Goal: Entertainment & Leisure: Participate in discussion

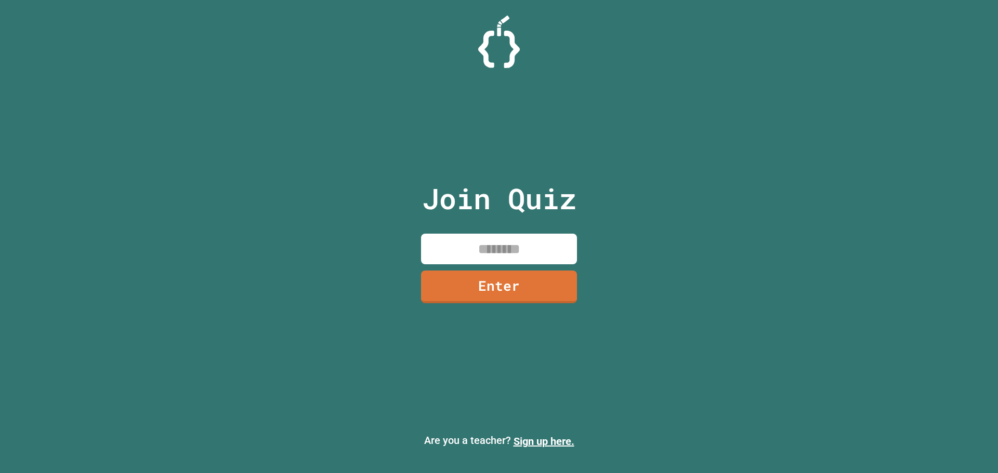
click at [471, 243] on input at bounding box center [499, 249] width 156 height 31
click at [437, 249] on input at bounding box center [499, 249] width 156 height 31
type input "********"
click at [470, 272] on link "Enter" at bounding box center [499, 285] width 145 height 34
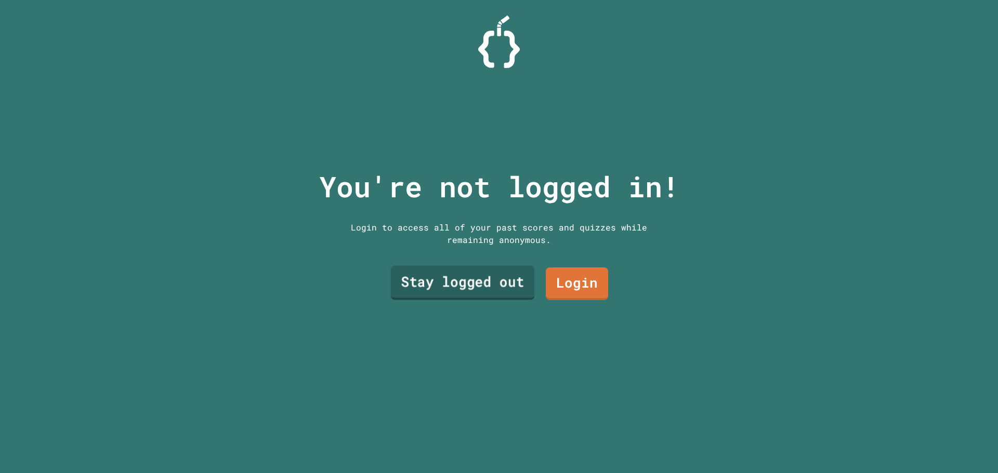
click at [473, 270] on link "Stay logged out" at bounding box center [463, 283] width 144 height 34
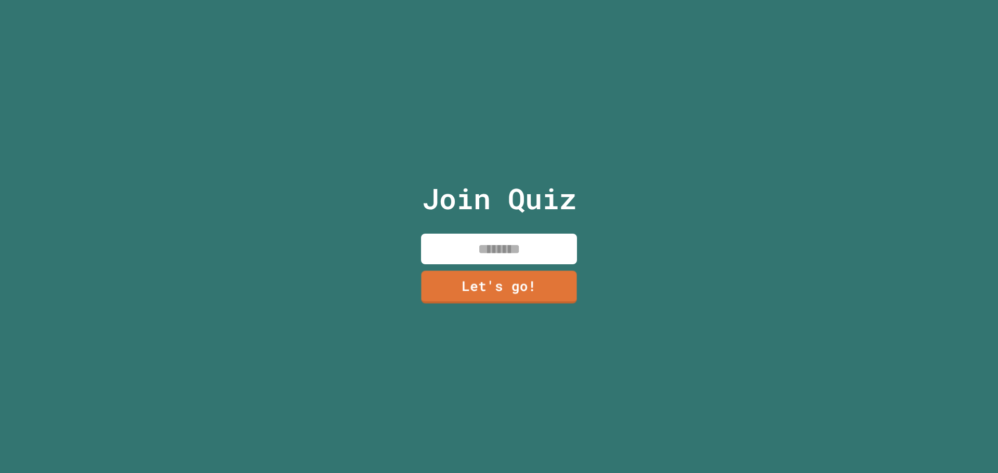
click at [479, 252] on input at bounding box center [499, 249] width 156 height 31
type input "********"
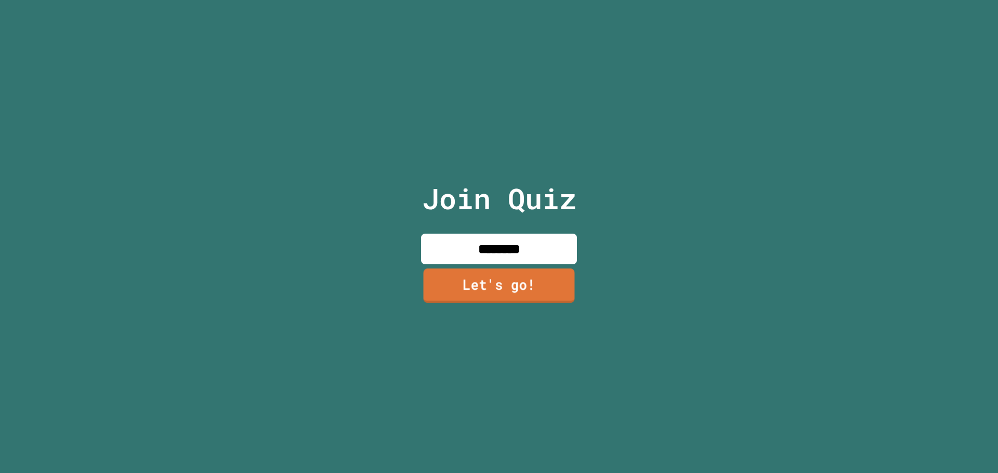
click at [507, 269] on link "Let's go!" at bounding box center [498, 286] width 151 height 34
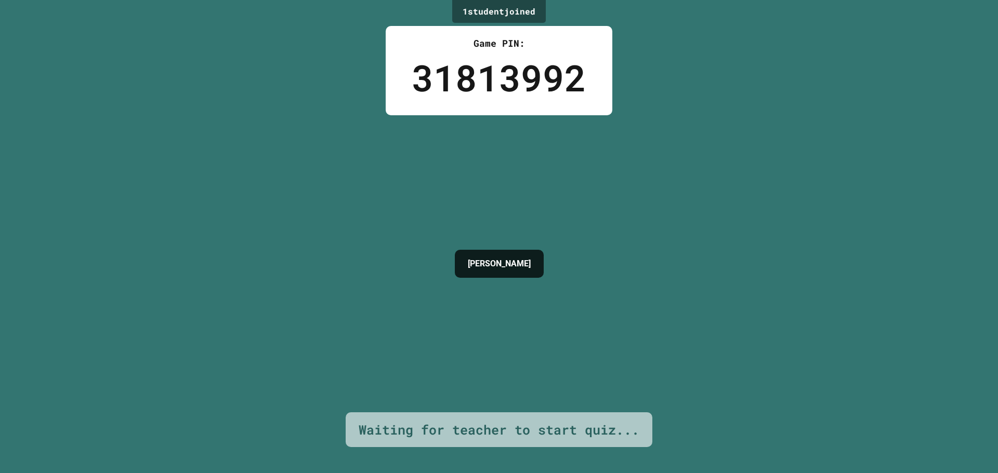
click at [530, 258] on h4 "[PERSON_NAME]" at bounding box center [499, 264] width 63 height 12
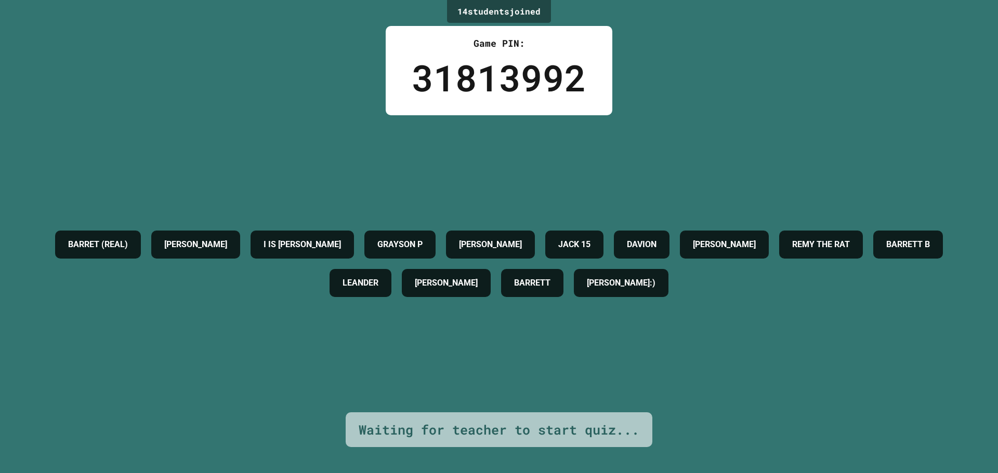
click at [631, 106] on div "14 student s joined Game PIN: 31813992 BARRET (REAL) [PERSON_NAME] IS [PERSON_N…" at bounding box center [499, 236] width 998 height 473
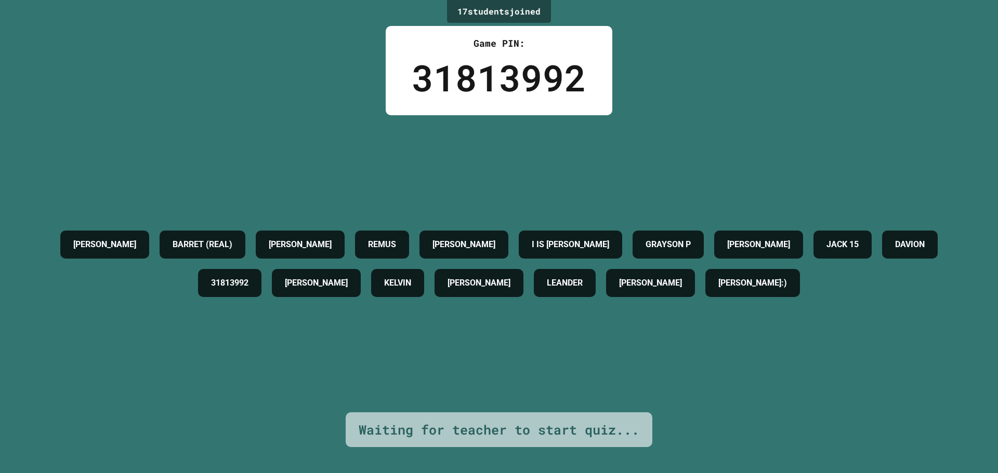
click at [689, 395] on div "[PERSON_NAME] (REAL) [PERSON_NAME] [PERSON_NAME] IS [PERSON_NAME] P [PERSON_NAM…" at bounding box center [499, 263] width 946 height 297
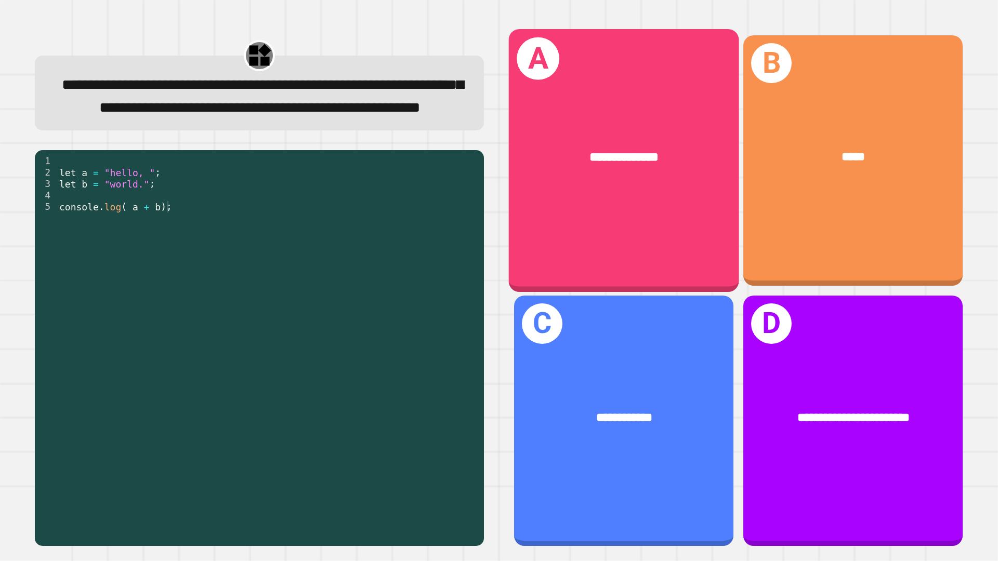
click at [620, 204] on div "**********" at bounding box center [624, 160] width 230 height 263
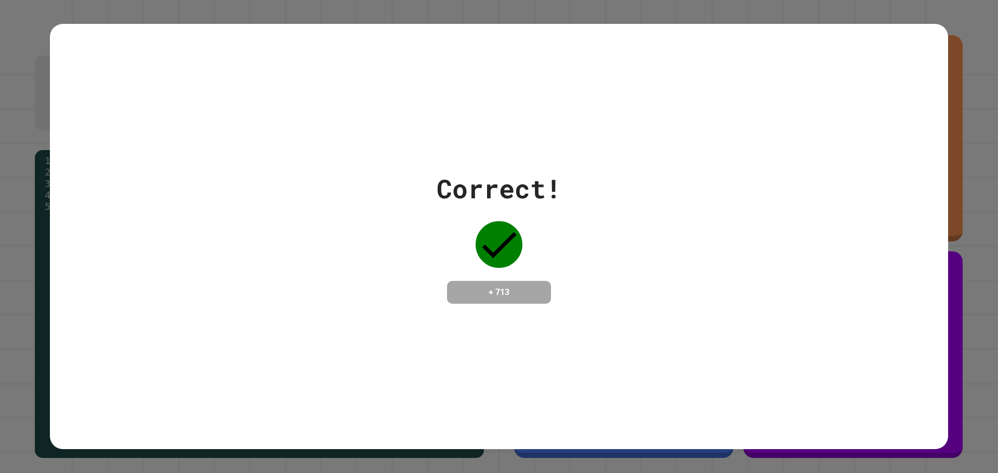
click at [728, 192] on div "Correct! + 713" at bounding box center [499, 236] width 898 height 135
click at [655, 102] on div "Correct! + 713" at bounding box center [499, 237] width 898 height 426
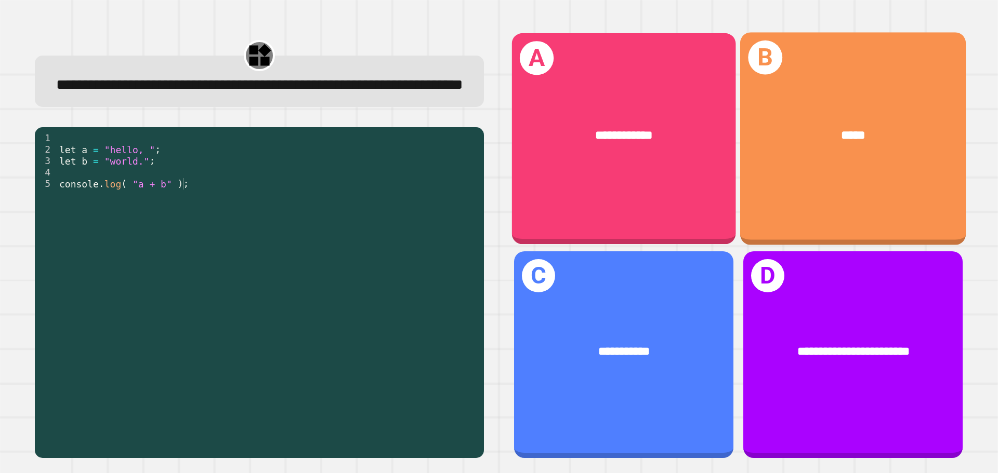
click at [809, 145] on div "*****" at bounding box center [853, 135] width 226 height 69
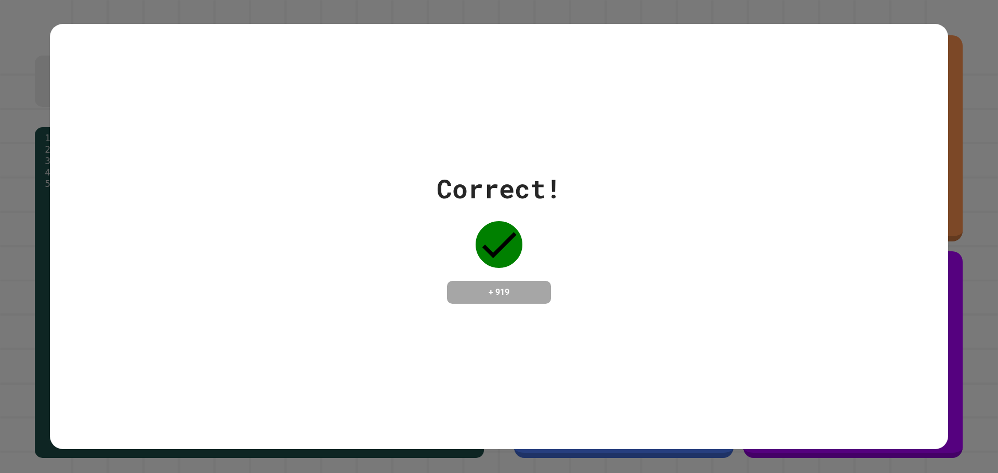
click at [470, 149] on div "Correct! + 919" at bounding box center [499, 237] width 898 height 426
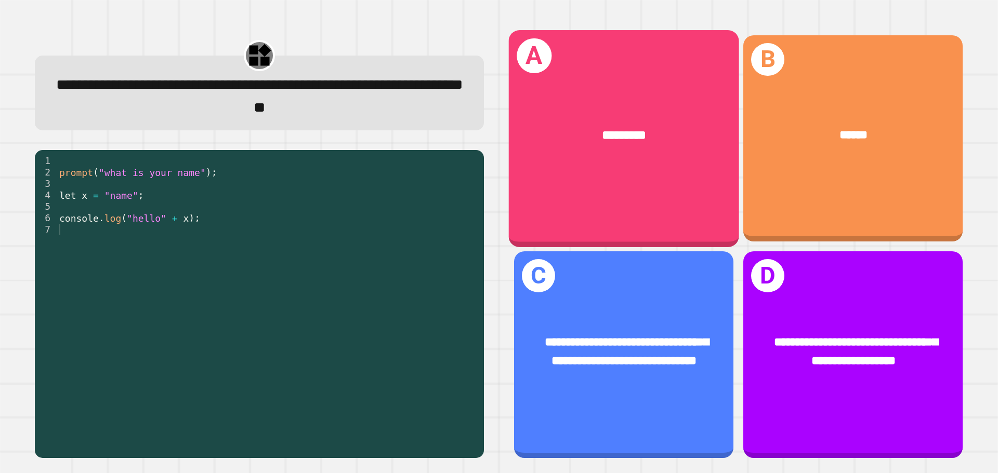
click at [625, 174] on div "A *********" at bounding box center [624, 138] width 230 height 217
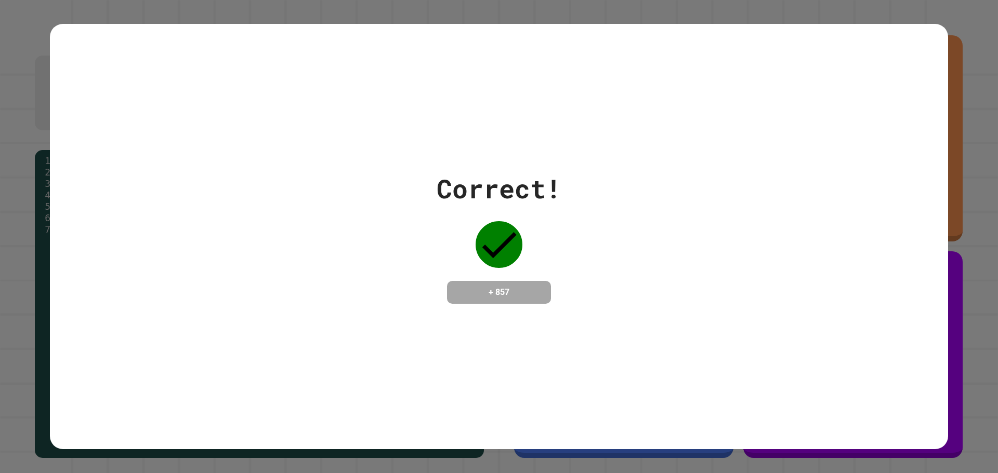
click at [526, 183] on div "Correct!" at bounding box center [498, 188] width 125 height 39
click at [63, 338] on div "Correct! + 857" at bounding box center [499, 237] width 898 height 426
click at [416, 393] on div "Correct! + 857" at bounding box center [499, 237] width 898 height 426
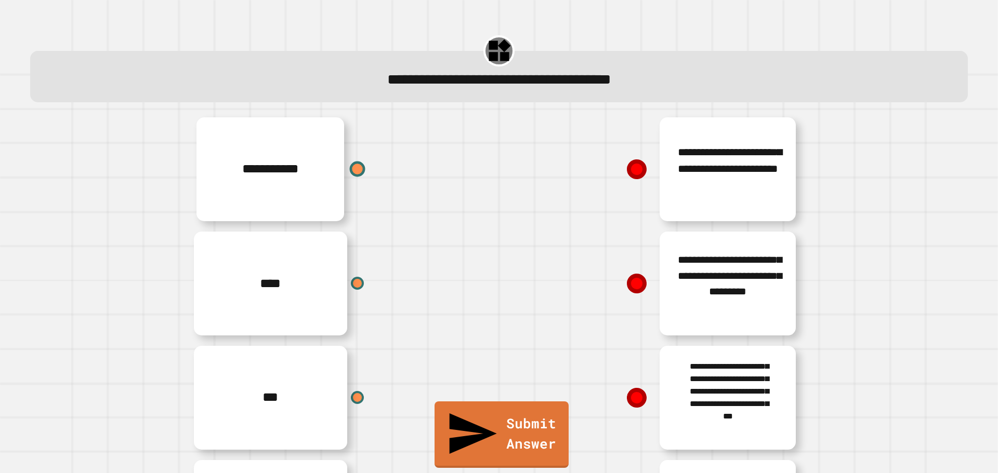
scroll to position [113, 0]
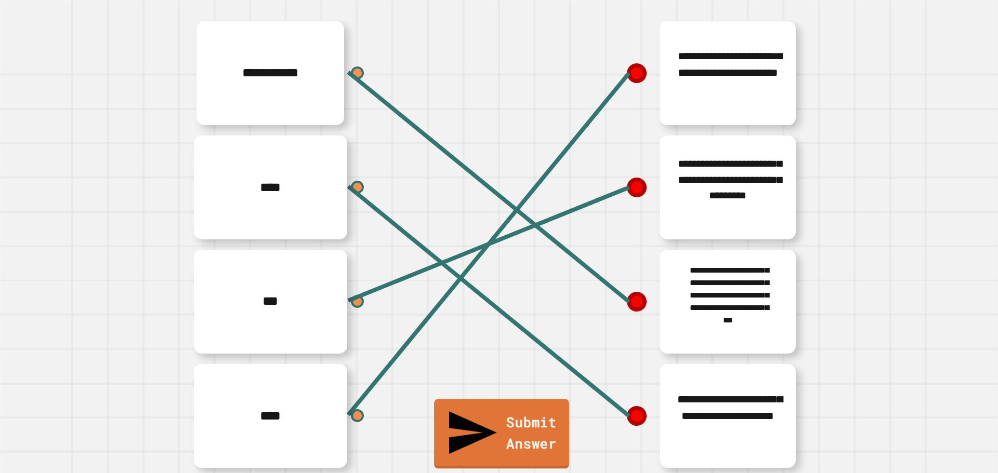
click at [466, 460] on link "Submit Answer" at bounding box center [501, 434] width 135 height 70
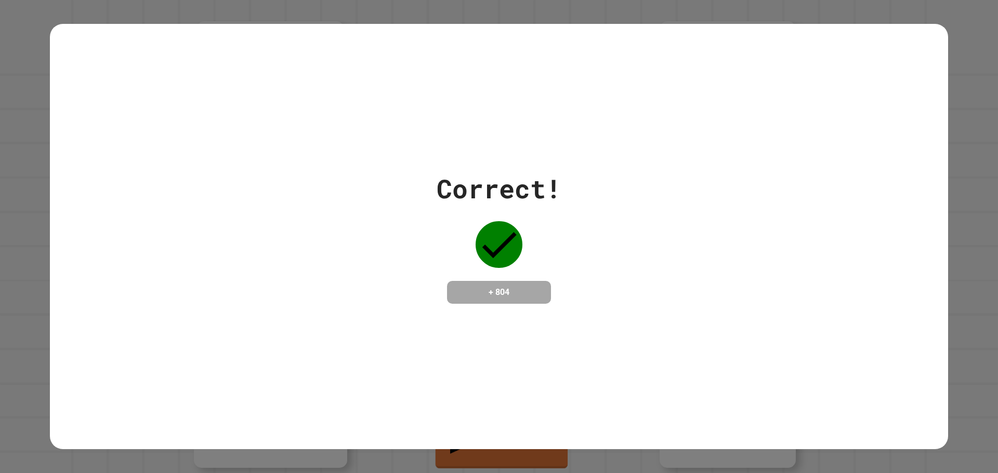
drag, startPoint x: 66, startPoint y: 381, endPoint x: 83, endPoint y: 384, distance: 17.4
click at [66, 381] on div "Correct! + 804" at bounding box center [499, 237] width 898 height 426
click at [469, 188] on div "Correct!" at bounding box center [498, 188] width 125 height 39
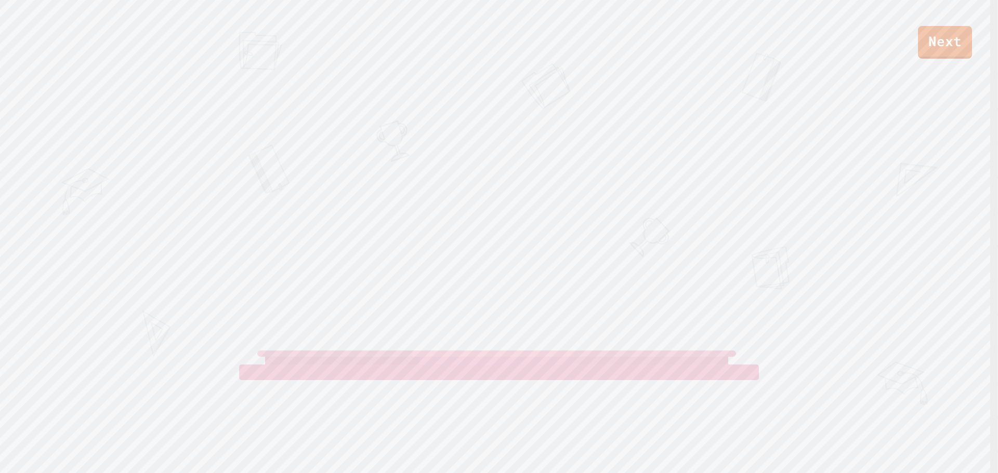
drag, startPoint x: 576, startPoint y: 198, endPoint x: 534, endPoint y: 180, distance: 45.4
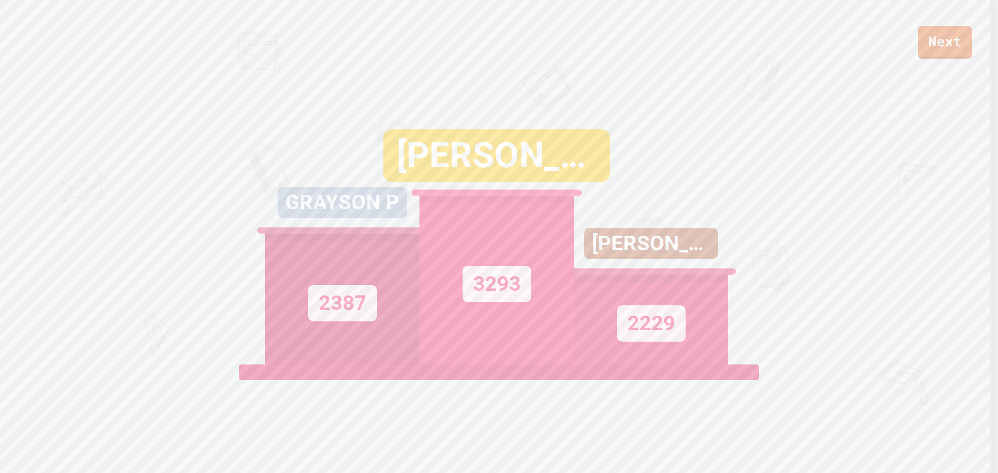
click at [527, 346] on div "3293" at bounding box center [496, 280] width 154 height 169
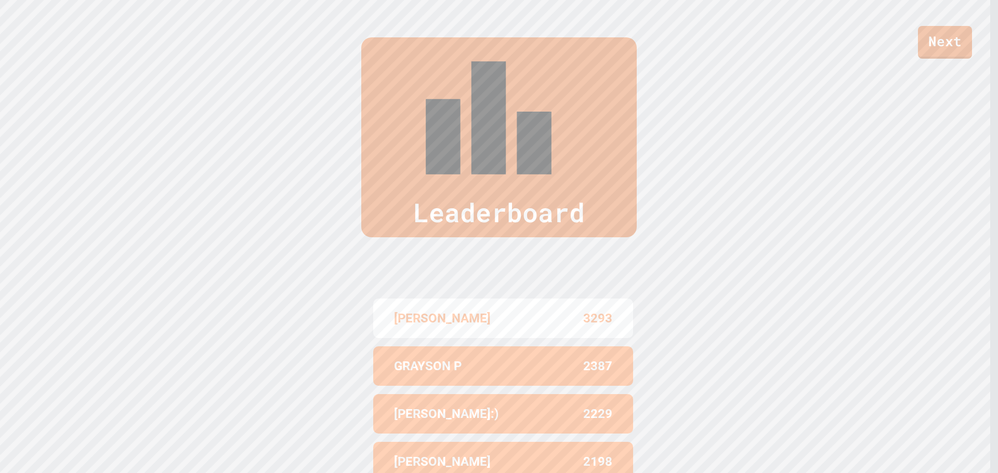
scroll to position [0, 0]
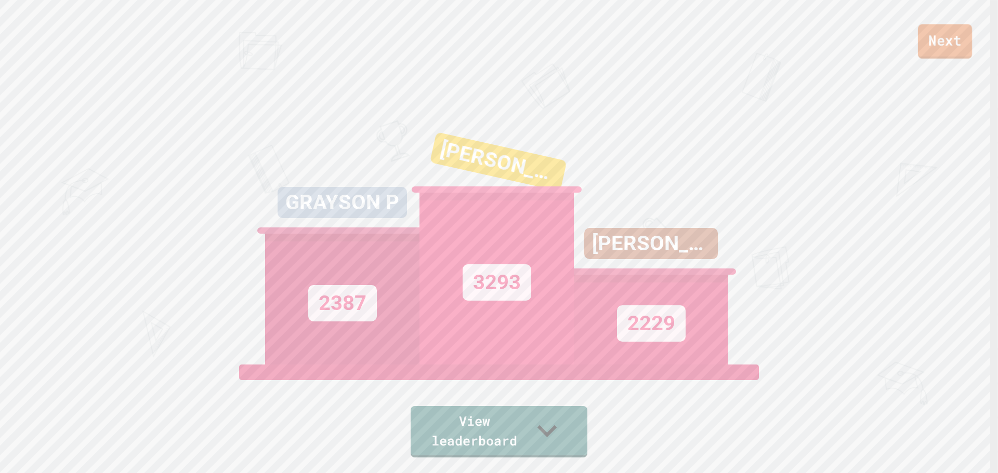
click at [936, 41] on link "Next" at bounding box center [945, 41] width 54 height 34
